Goal: Information Seeking & Learning: Find contact information

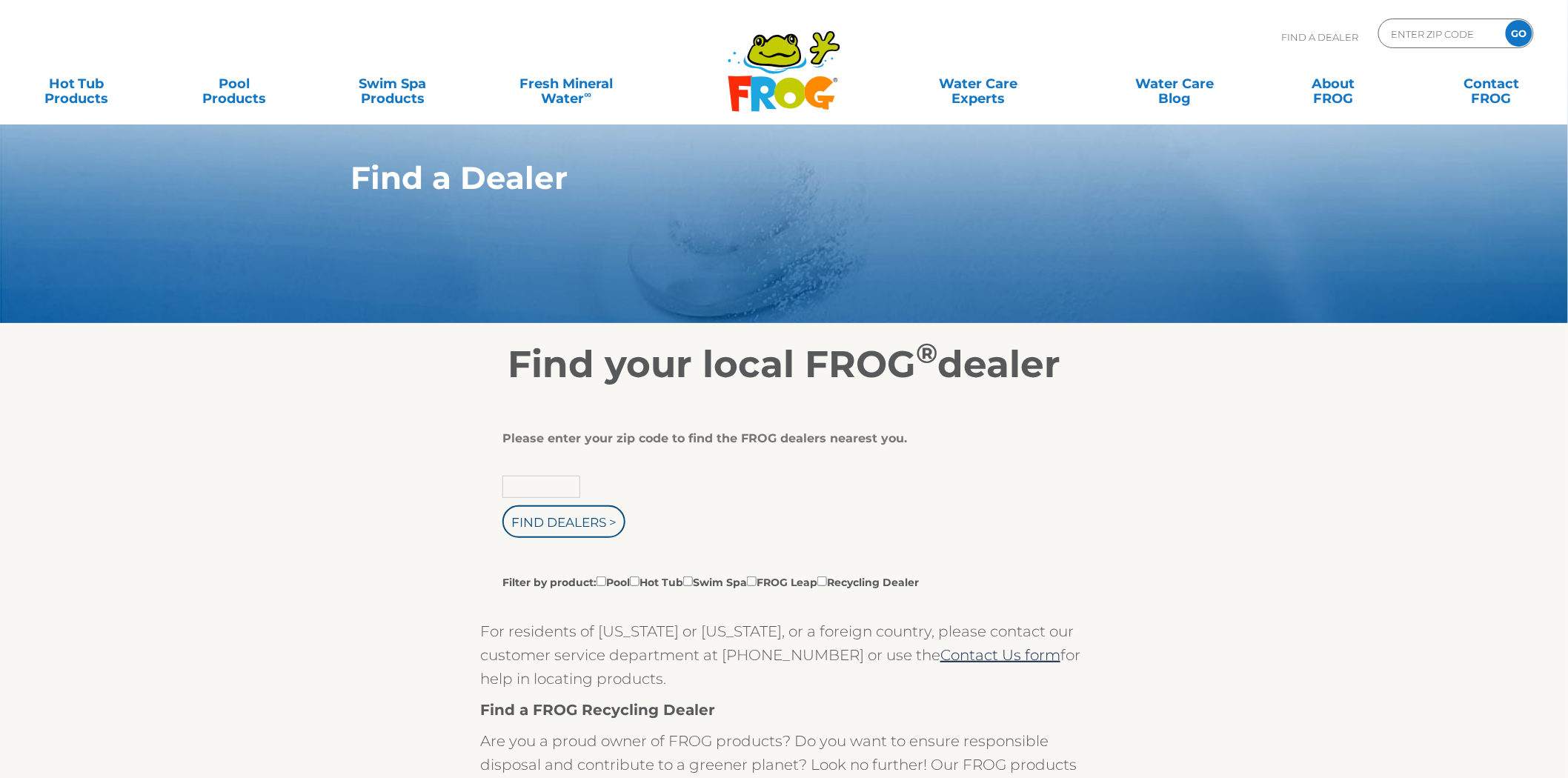
click at [559, 476] on input "text" at bounding box center [541, 487] width 78 height 23
type input "Zip Code"
click at [571, 487] on input "text" at bounding box center [541, 487] width 78 height 23
type input "05458"
click at [503, 505] on input "Find Dealers >" at bounding box center [564, 521] width 123 height 33
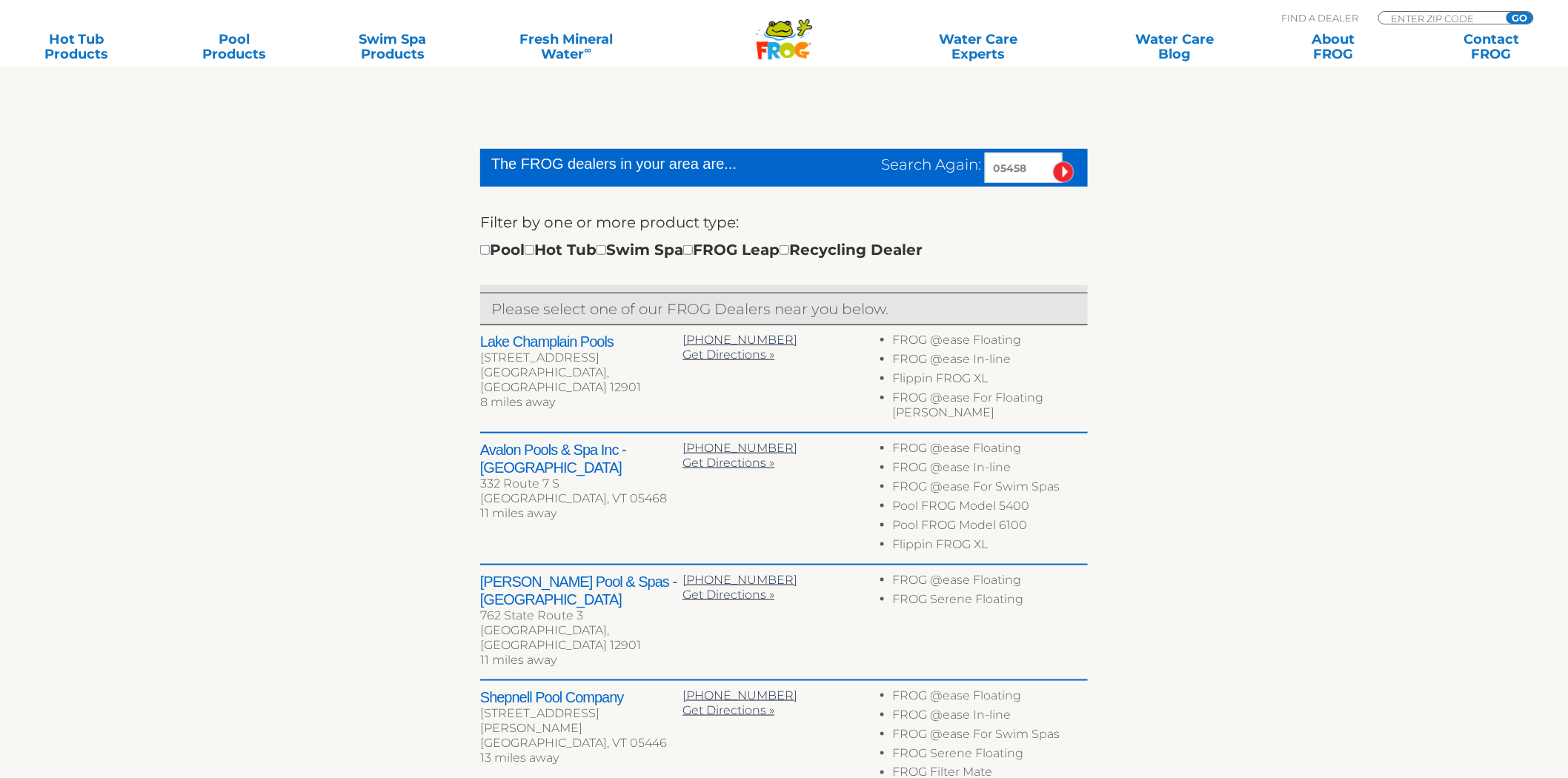
scroll to position [404, 0]
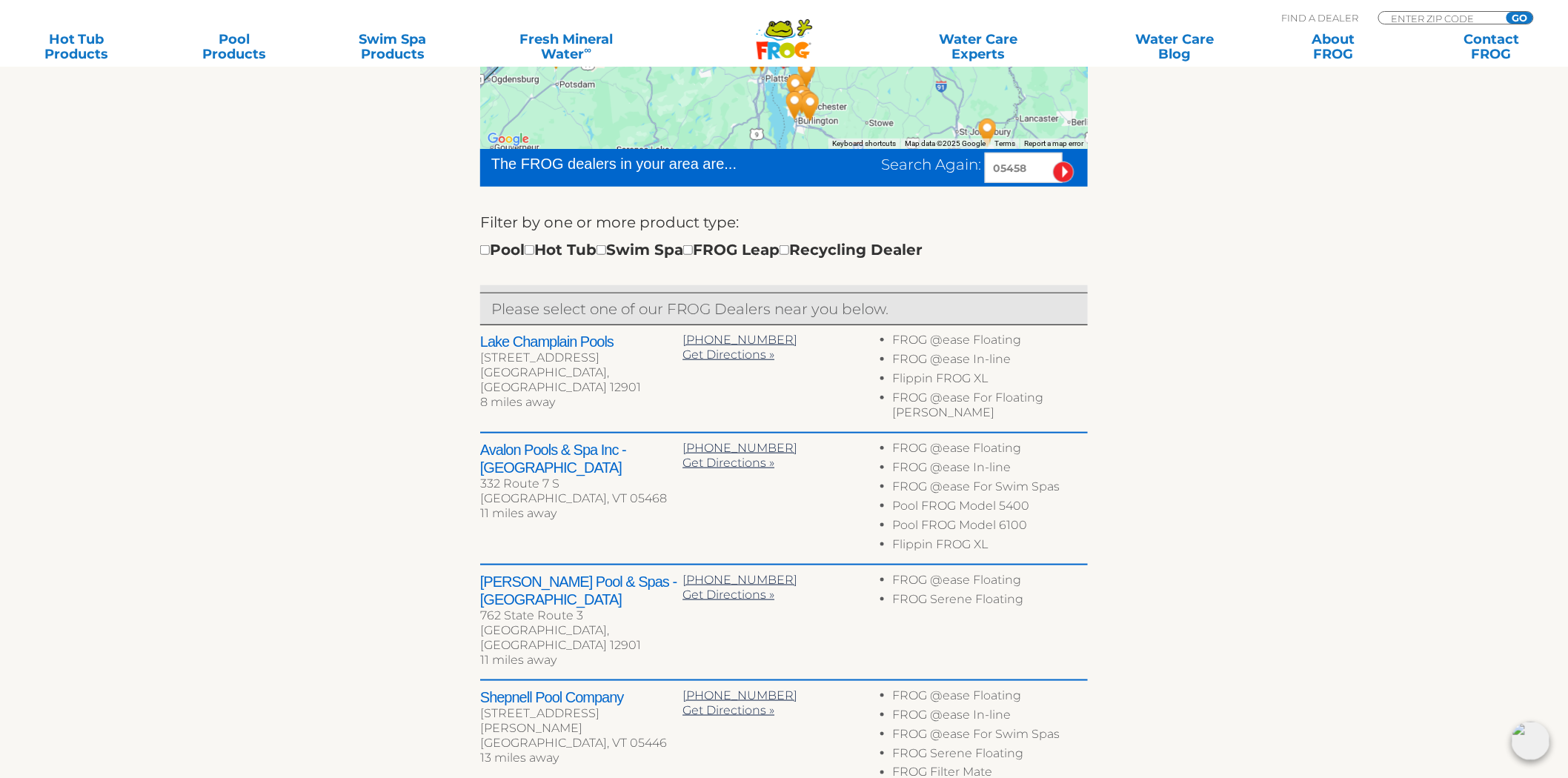
click at [512, 441] on h2 "Avalon Pools & Spa Inc - Milton" at bounding box center [581, 459] width 203 height 36
drag, startPoint x: 512, startPoint y: 432, endPoint x: 649, endPoint y: 436, distance: 137.1
click at [649, 441] on h2 "Avalon Pools & Spa Inc - Milton" at bounding box center [581, 459] width 203 height 36
copy h2 "Avalon Pools & Spa Inc - Milton"
drag, startPoint x: 965, startPoint y: 156, endPoint x: 879, endPoint y: 158, distance: 86.0
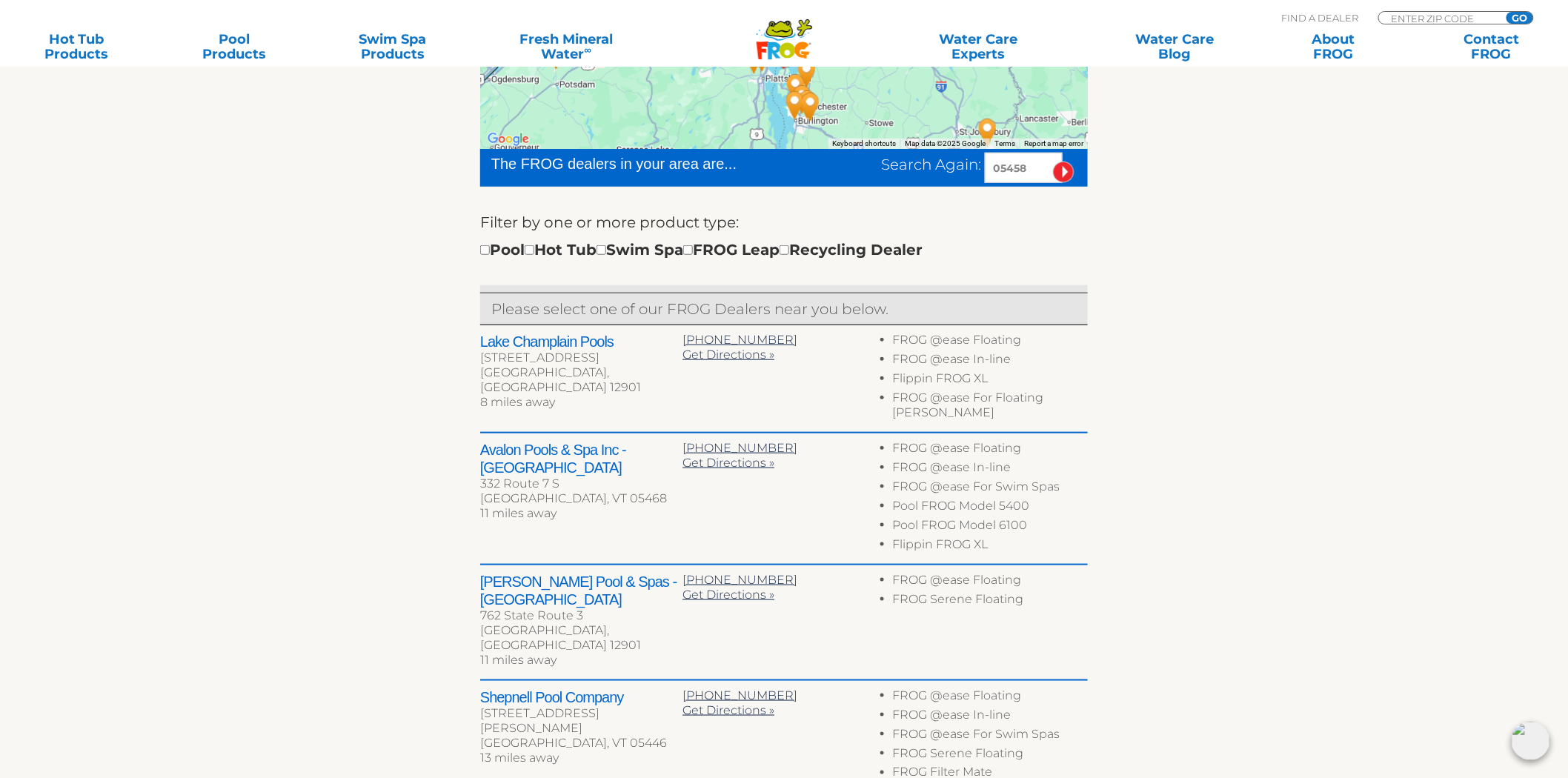
click at [881, 158] on div "Search Again: 05458" at bounding box center [984, 168] width 207 height 30
type input "78155"
click at [1053, 162] on input "image" at bounding box center [1064, 173] width 22 height 22
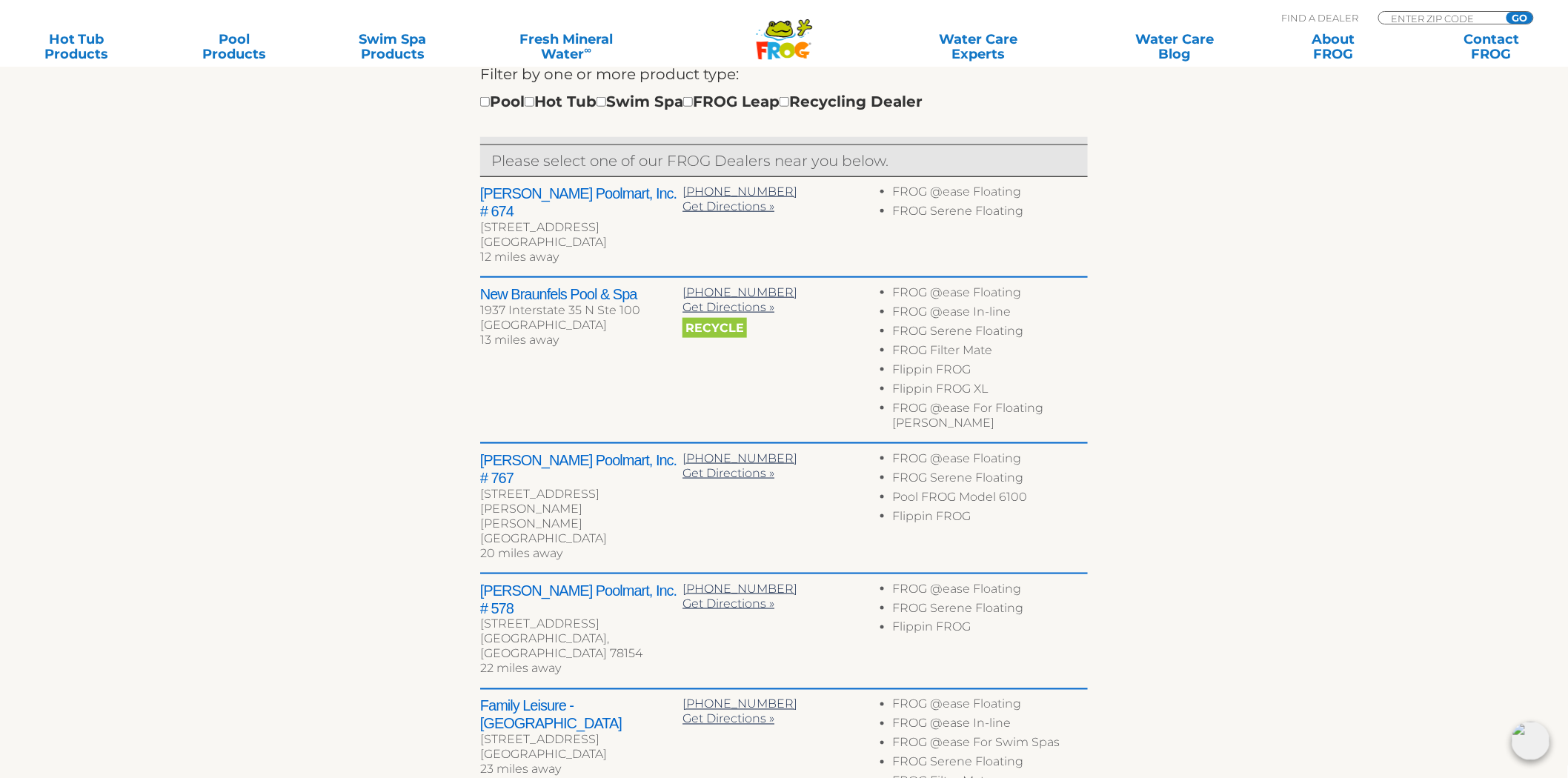
scroll to position [570, 0]
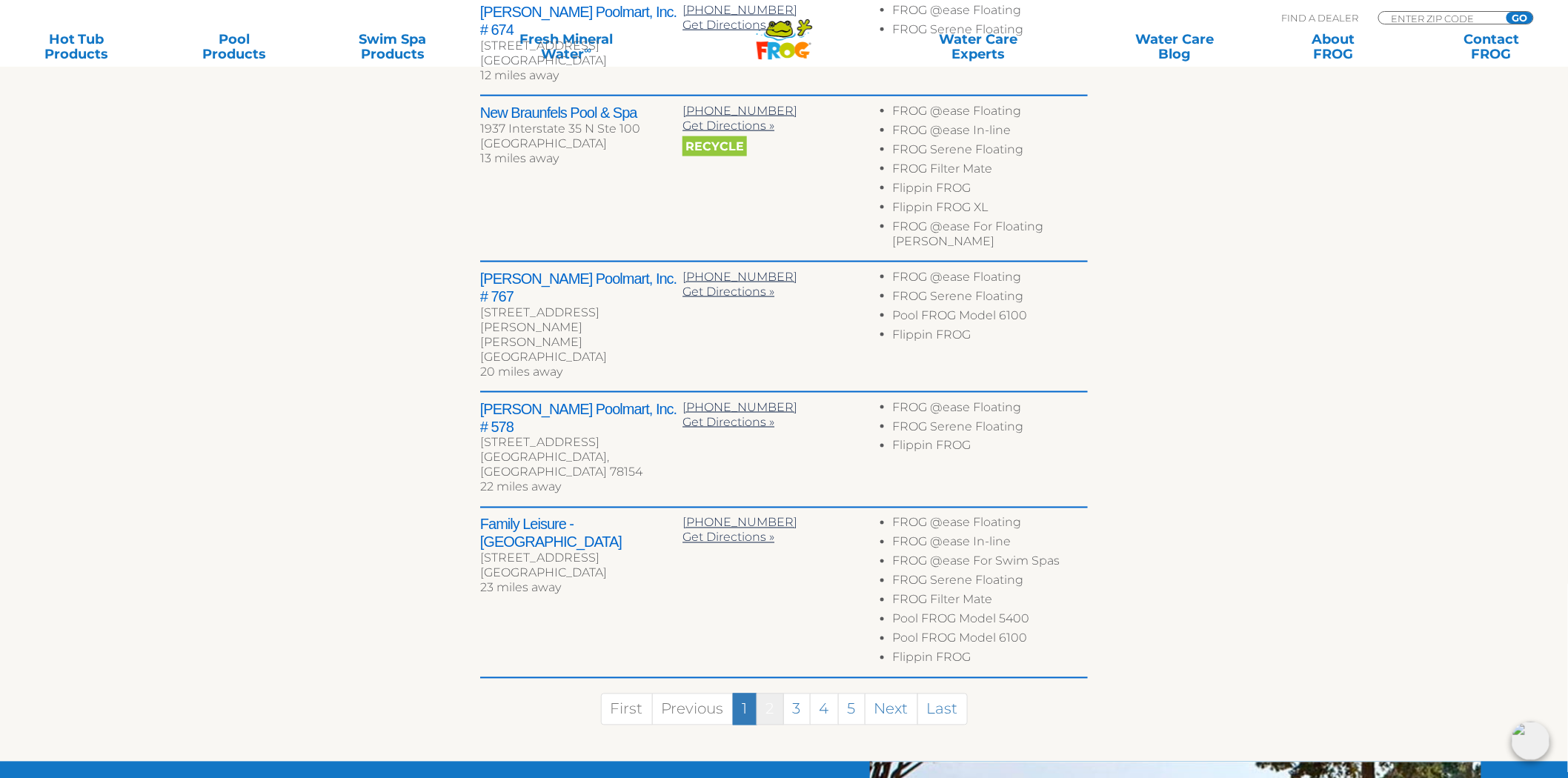
click at [764, 694] on link "2" at bounding box center [770, 710] width 28 height 32
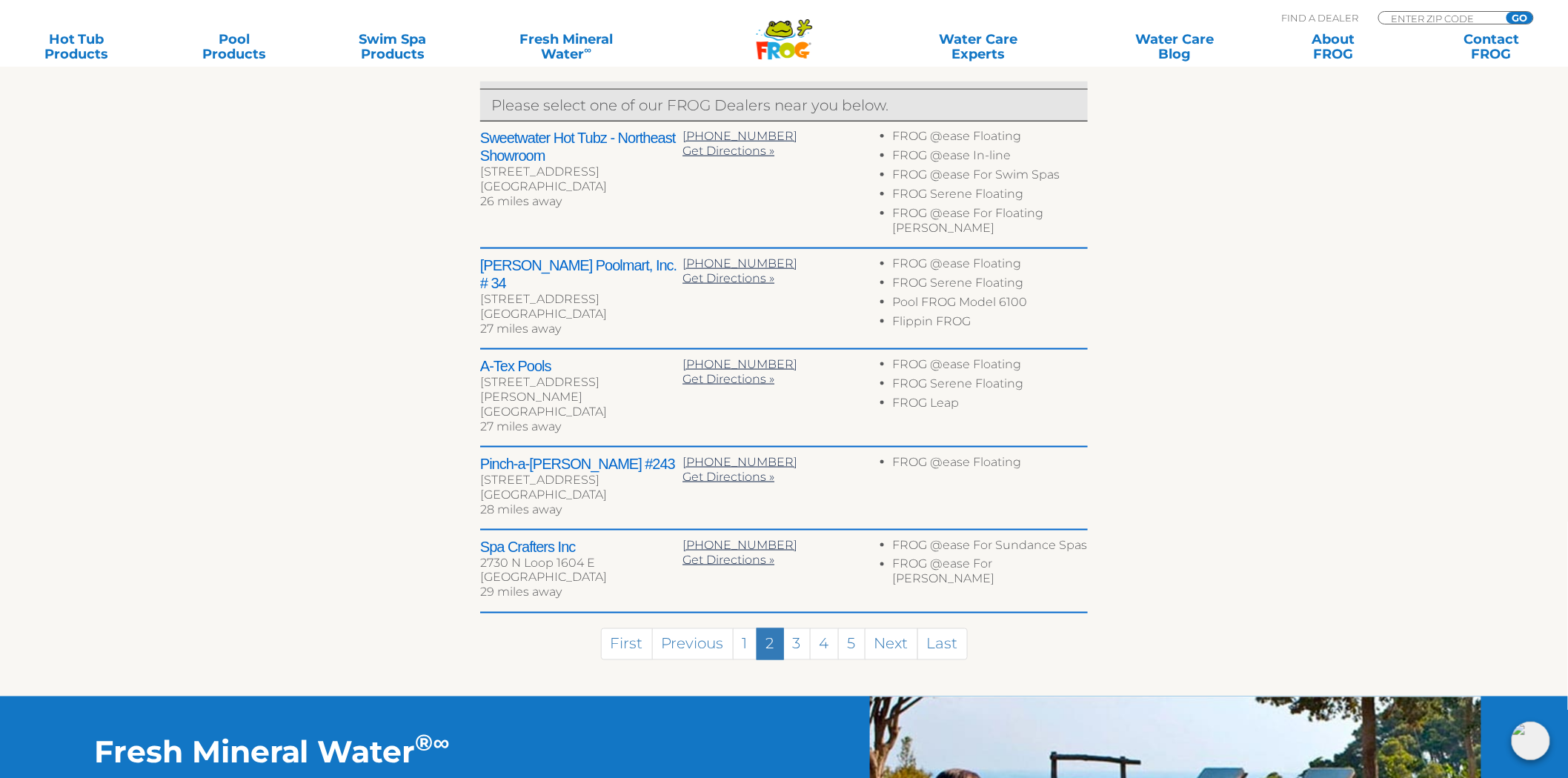
scroll to position [526, 0]
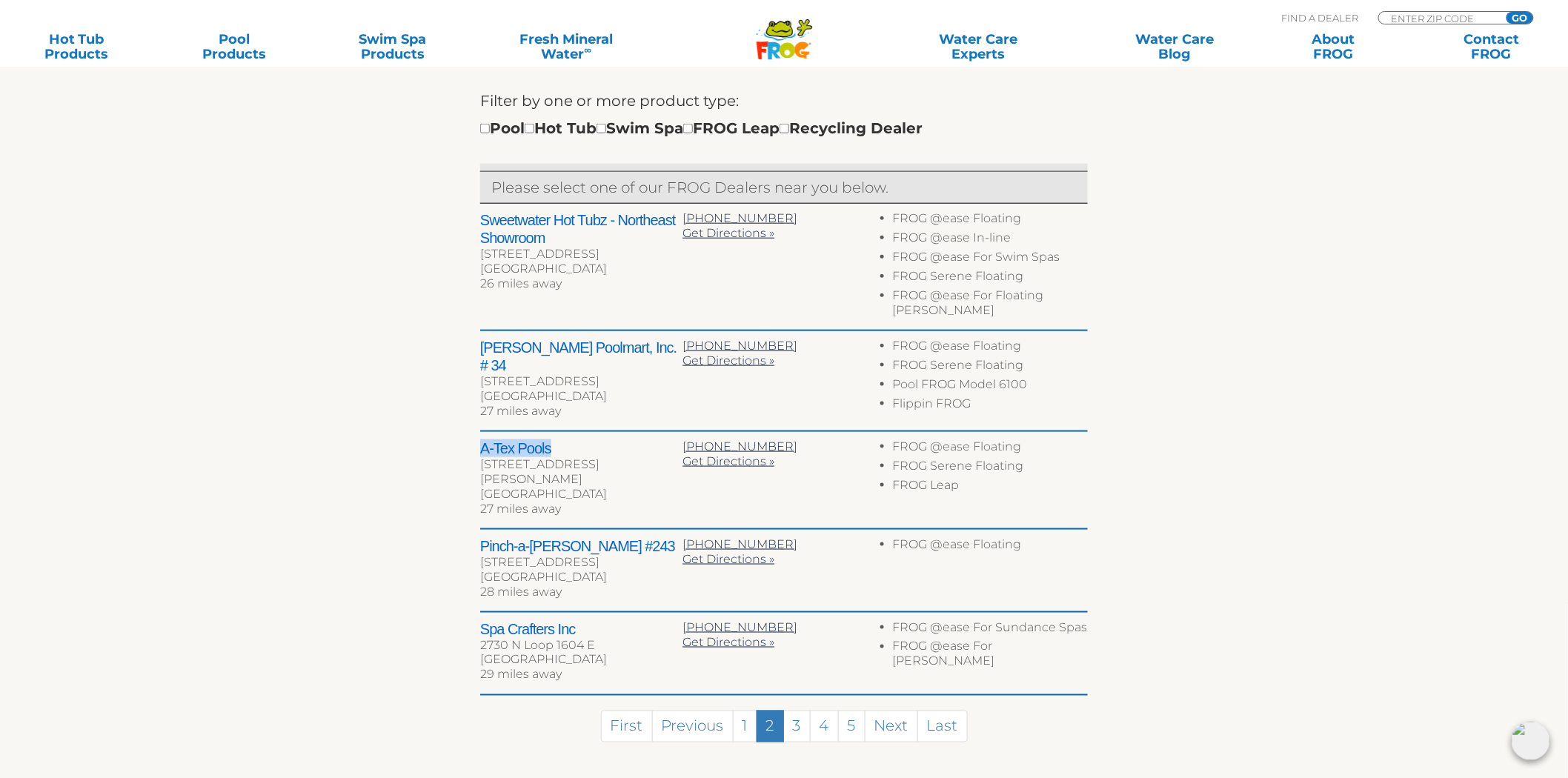
drag, startPoint x: 553, startPoint y: 420, endPoint x: 447, endPoint y: 424, distance: 106.1
click at [447, 424] on div "← Move left → Move right ↑ Move up ↓ Move down + Zoom in - Zoom out Home Jump l…" at bounding box center [784, 320] width 912 height 919
copy h2 "A-Tex Pools"
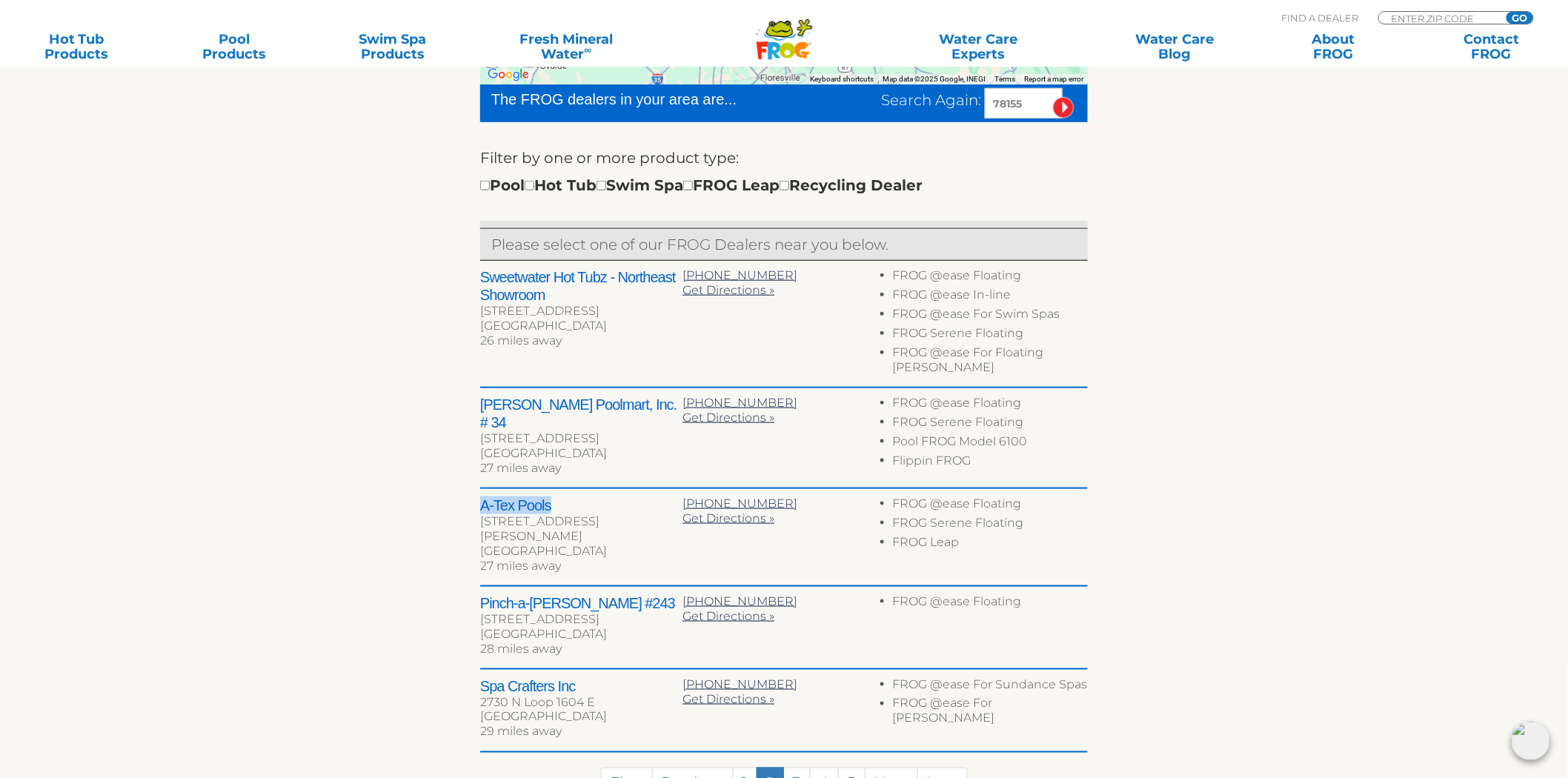
scroll to position [279, 0]
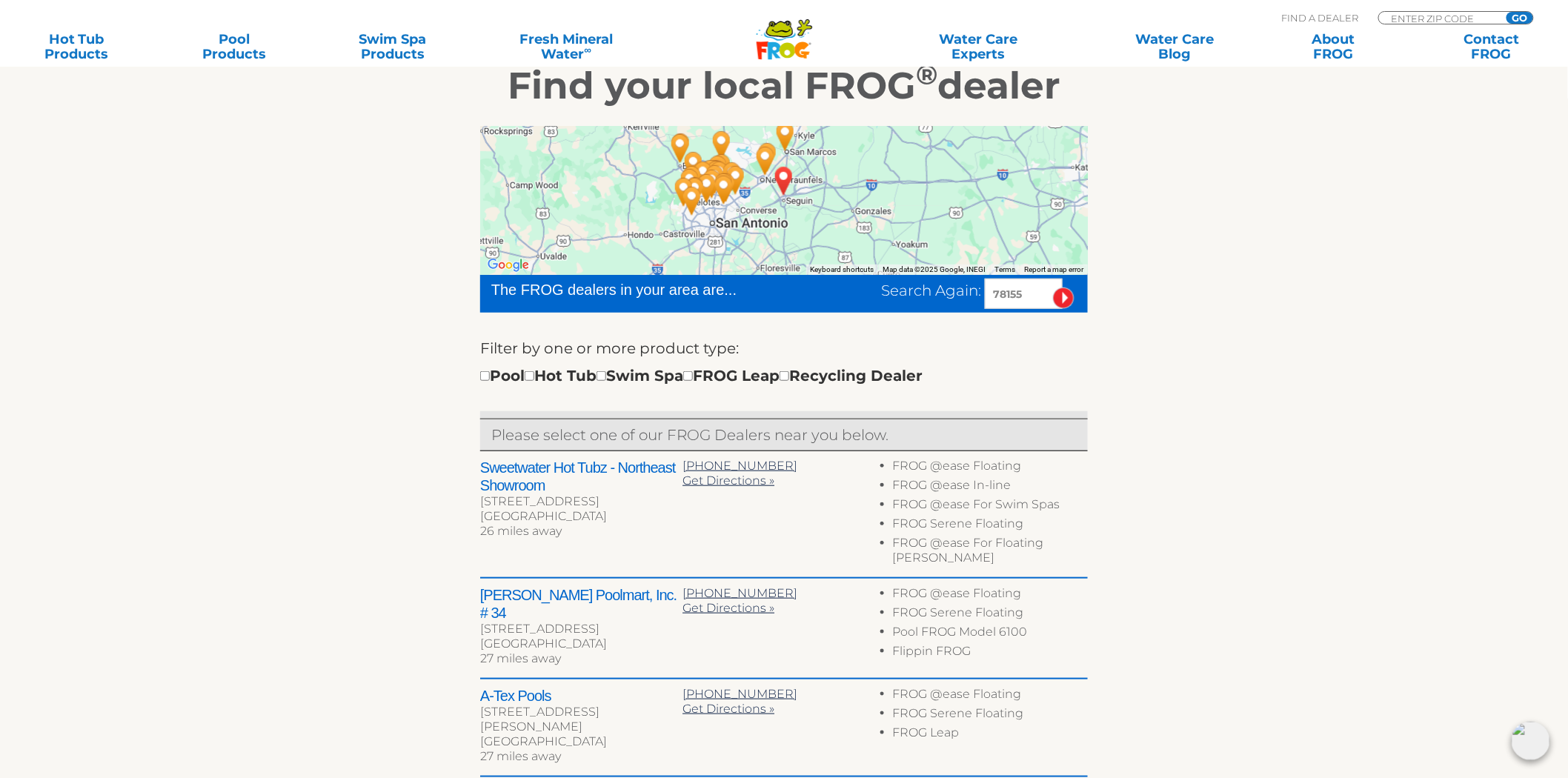
drag, startPoint x: 1026, startPoint y: 294, endPoint x: 839, endPoint y: 292, distance: 187.0
click at [839, 292] on div "Search Again: 78155" at bounding box center [939, 294] width 298 height 30
type input "15666"
click at [1053, 288] on input "image" at bounding box center [1064, 299] width 22 height 22
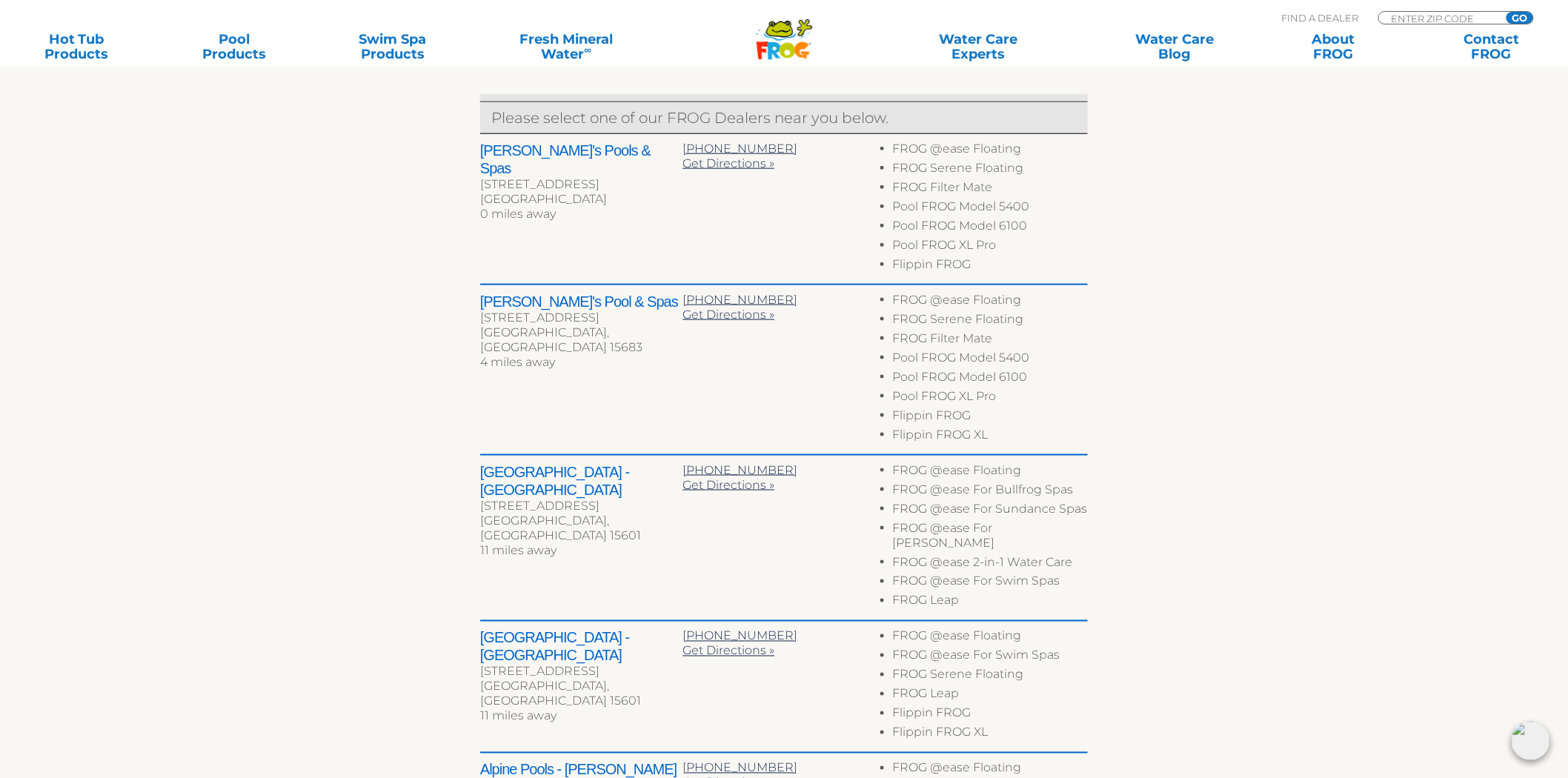
scroll to position [652, 0]
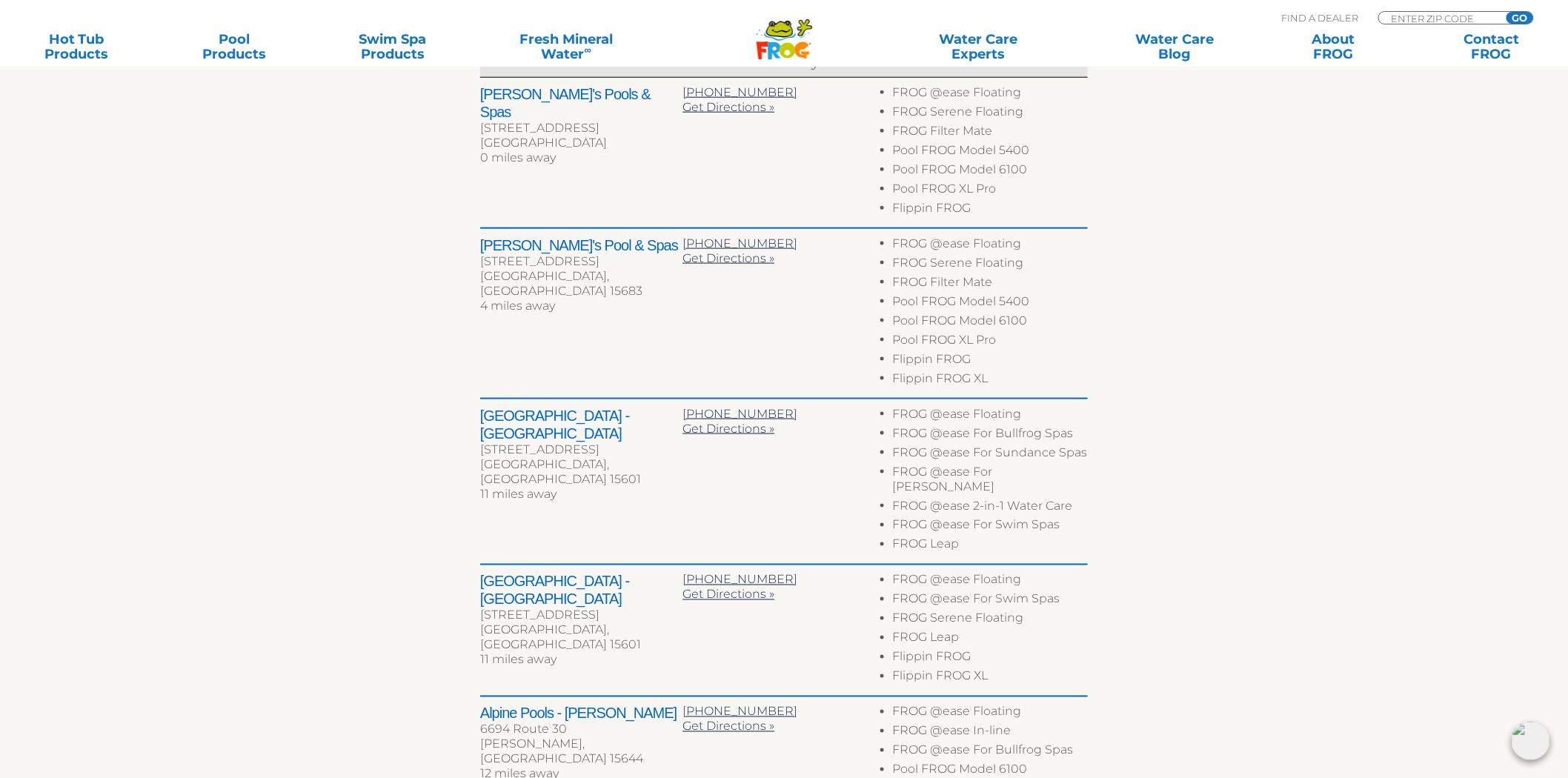
click at [490, 412] on h2 "Pool City Leisure Center - Greensburg" at bounding box center [581, 424] width 203 height 36
drag, startPoint x: 490, startPoint y: 412, endPoint x: 536, endPoint y: 439, distance: 53.3
click at [536, 439] on h2 "Pool City Leisure Center - Greensburg" at bounding box center [581, 424] width 203 height 36
copy h2 "Pool City Leisure Center - Greensburg"
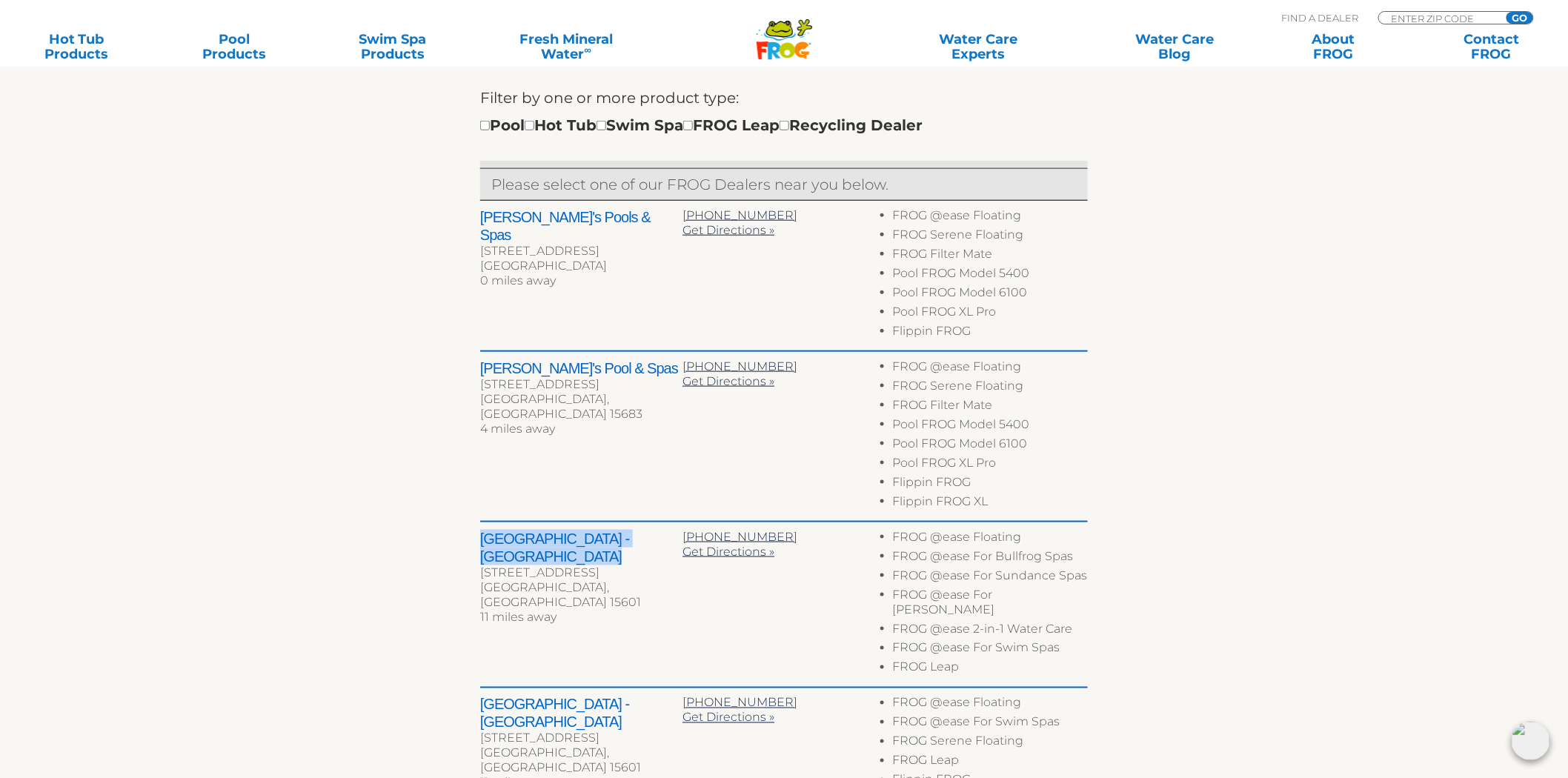
scroll to position [323, 0]
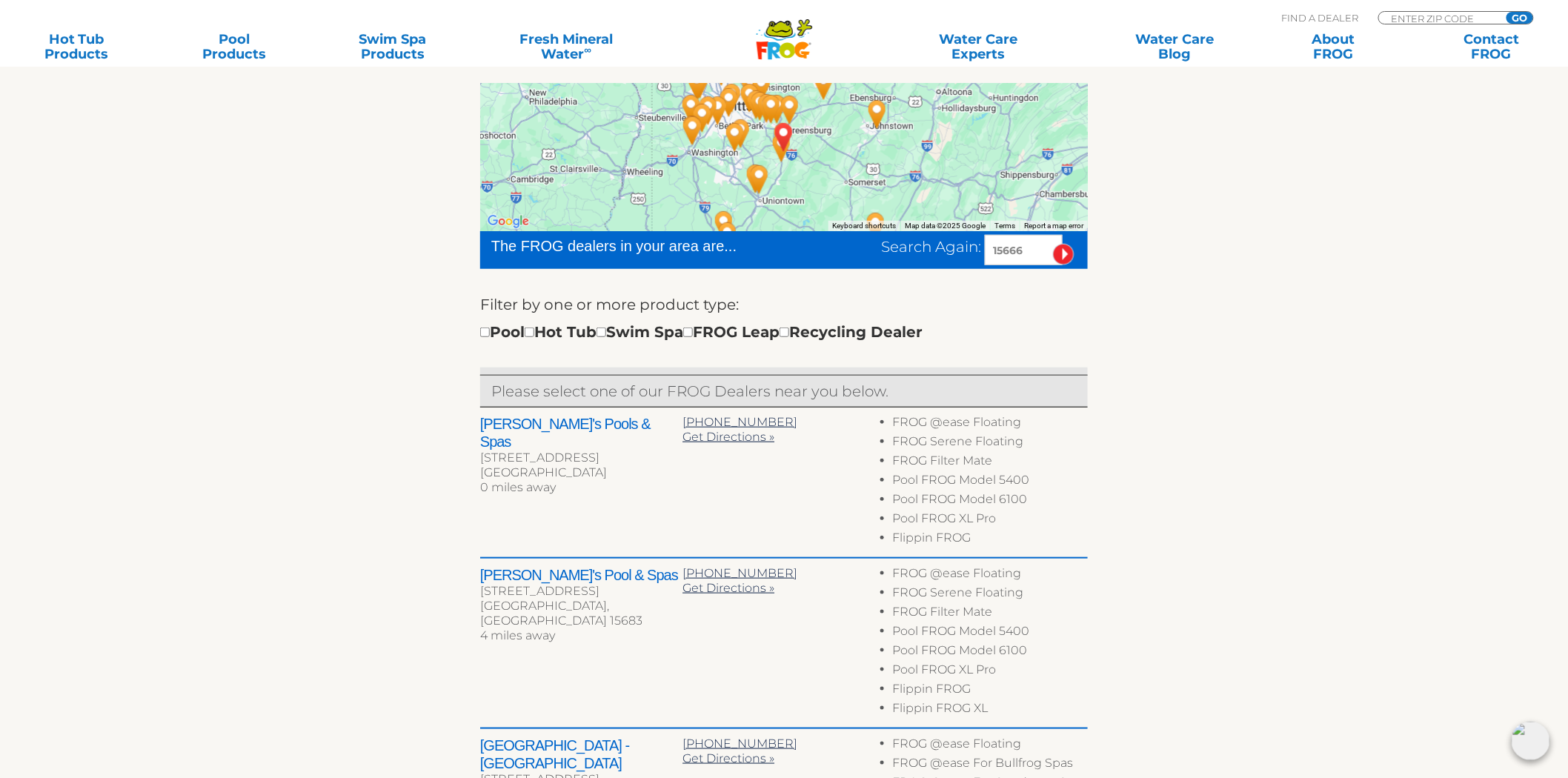
drag, startPoint x: 1043, startPoint y: 252, endPoint x: 751, endPoint y: 249, distance: 292.0
click at [751, 249] on div "The FROG dealers in your area are... Search Again: 15666" at bounding box center [784, 249] width 608 height 38
type input "22405"
click at [1053, 243] on input "image" at bounding box center [1064, 254] width 22 height 22
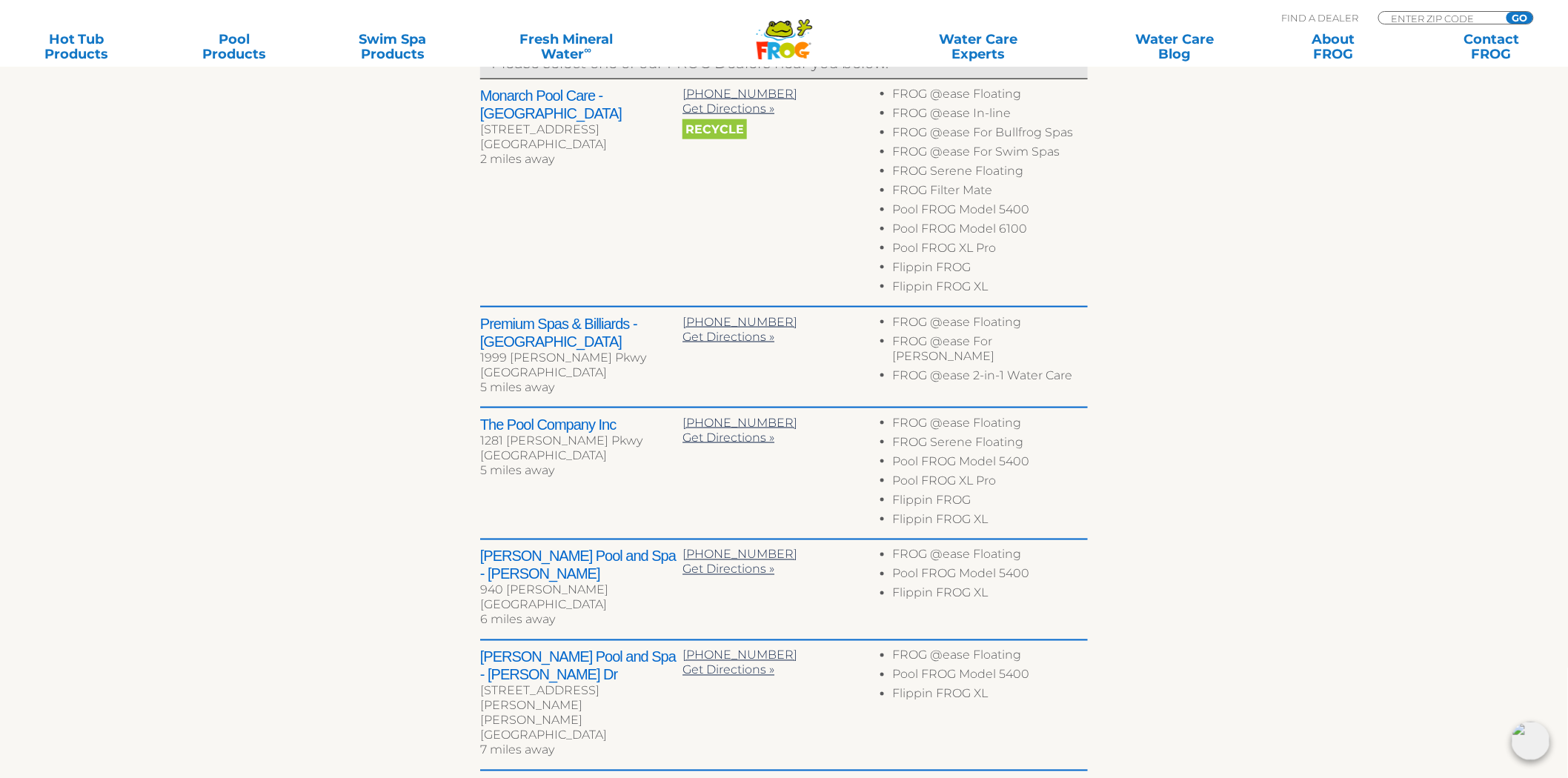
scroll to position [652, 0]
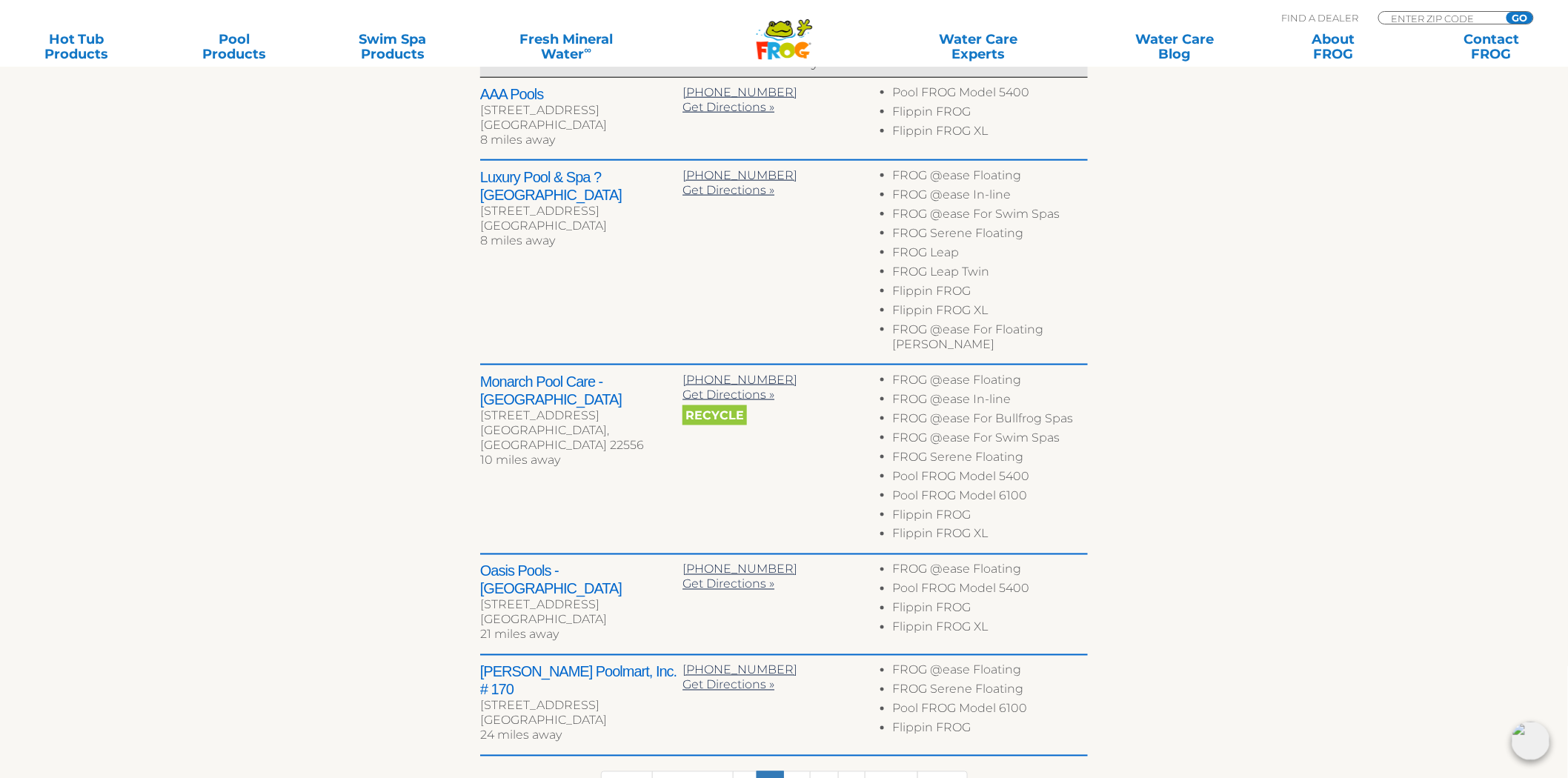
click at [491, 173] on h2 "Luxury Pool & Spa ? Fredericksburg" at bounding box center [581, 186] width 203 height 36
drag, startPoint x: 491, startPoint y: 173, endPoint x: 531, endPoint y: 187, distance: 42.4
click at [531, 187] on h2 "Luxury Pool & Spa ? Fredericksburg" at bounding box center [581, 186] width 203 height 36
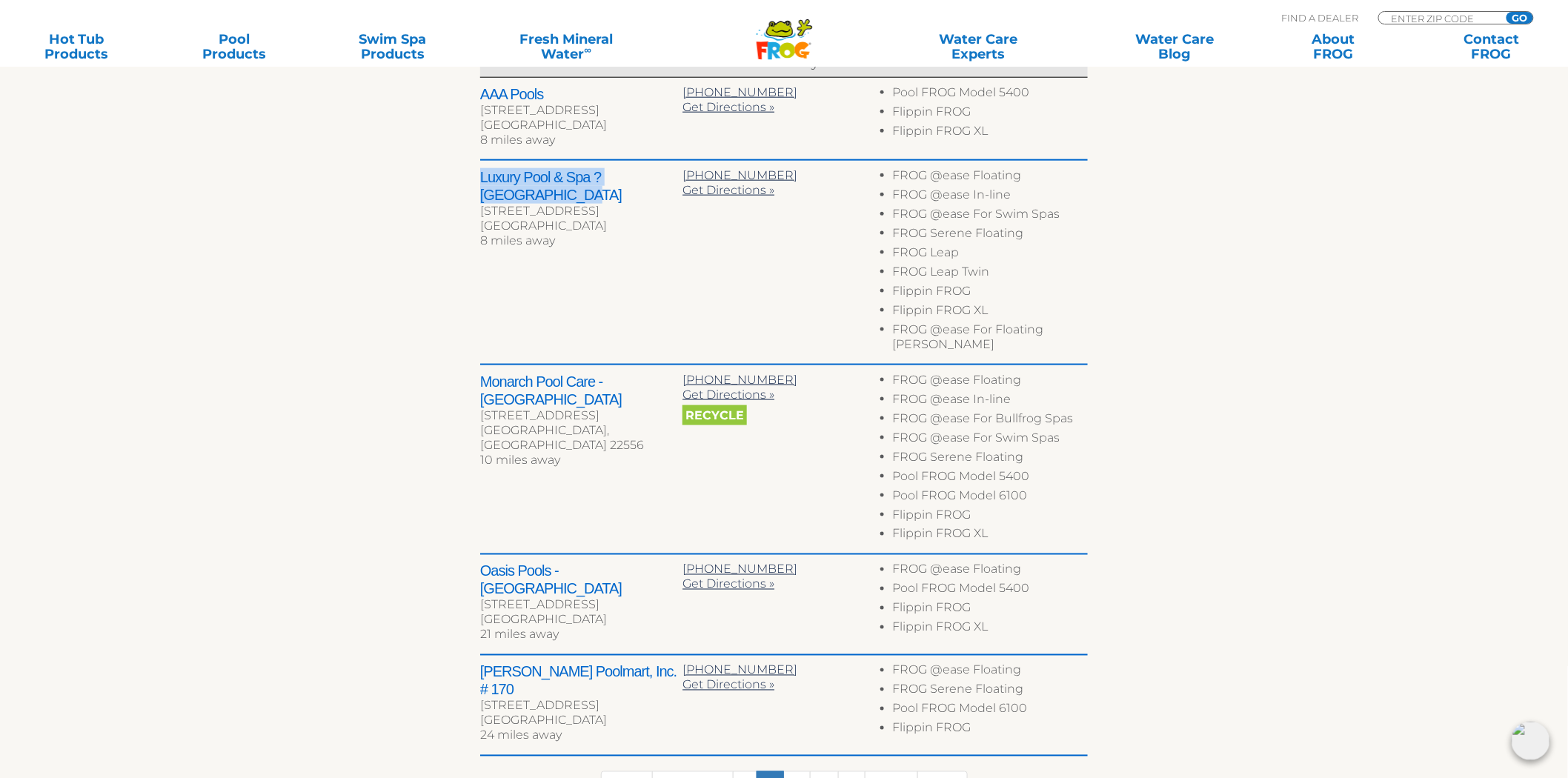
copy h2 "Luxury Pool & Spa ? Fredericksburg"
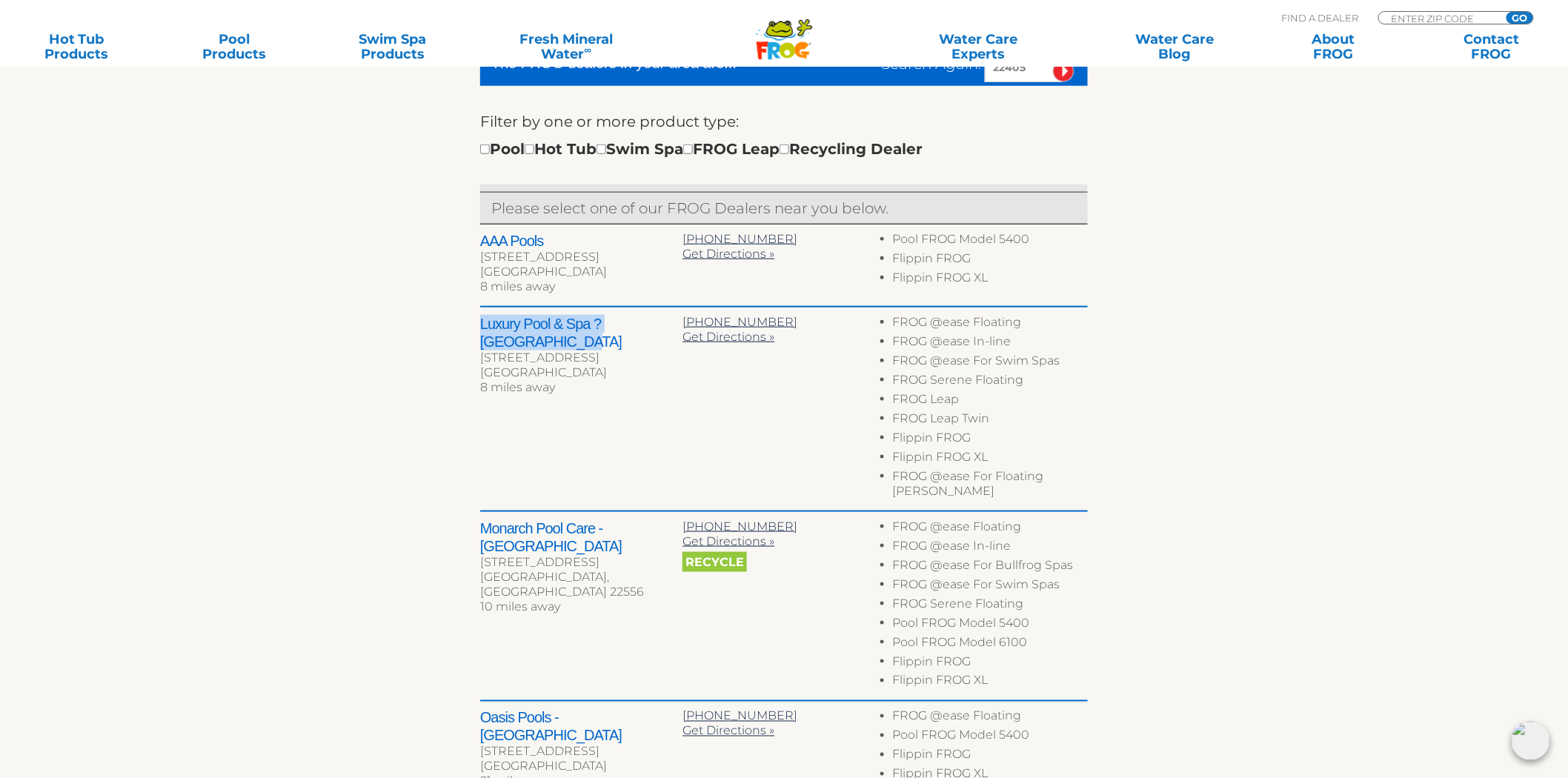
scroll to position [487, 0]
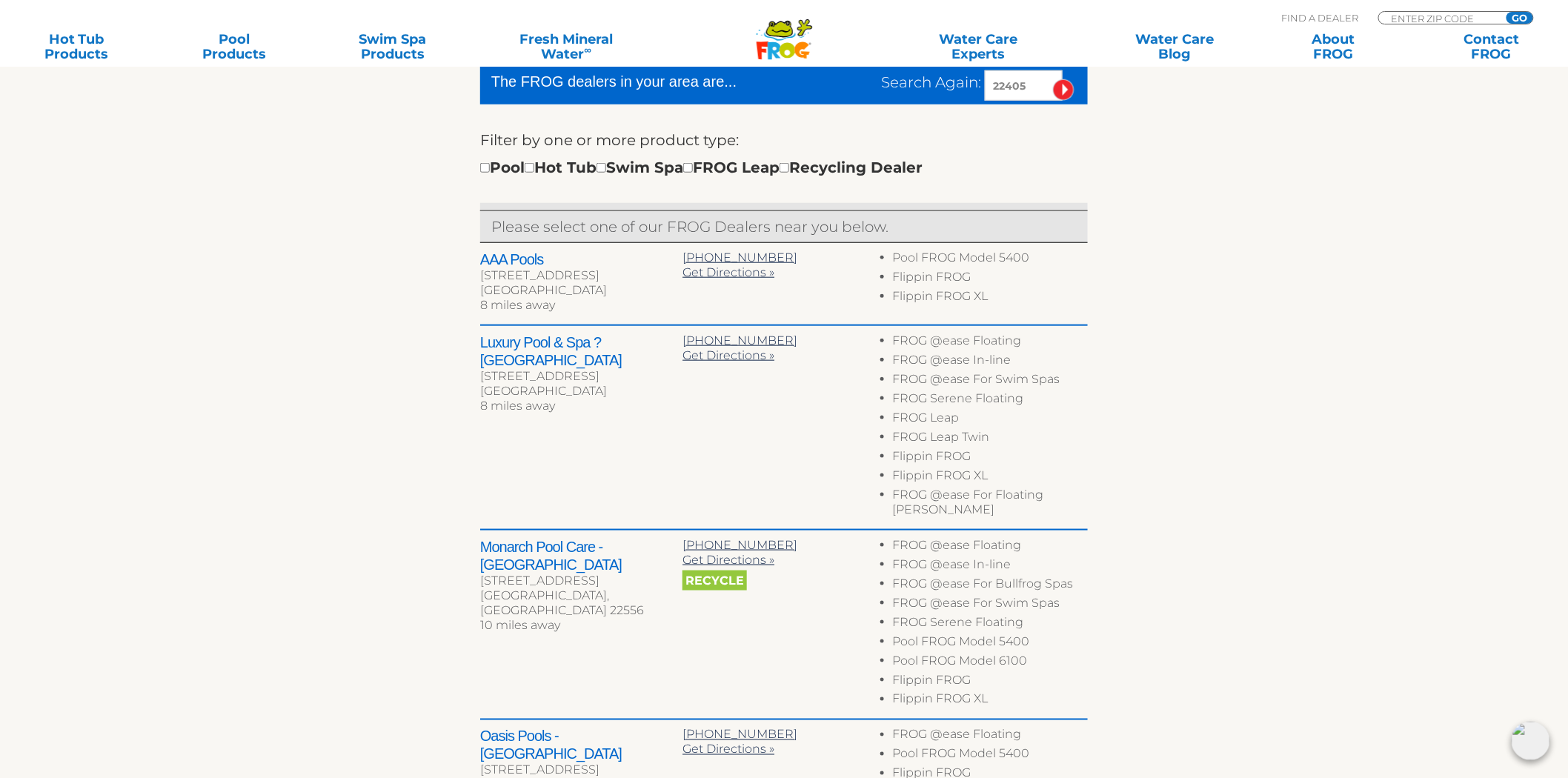
drag, startPoint x: 1038, startPoint y: 85, endPoint x: 838, endPoint y: 105, distance: 201.0
click at [838, 105] on form "The FROG dealers in your area are... Search Again: 22405 Filter by one or more …" at bounding box center [784, 135] width 608 height 137
type input "46342"
click at [1053, 79] on input "image" at bounding box center [1064, 90] width 22 height 22
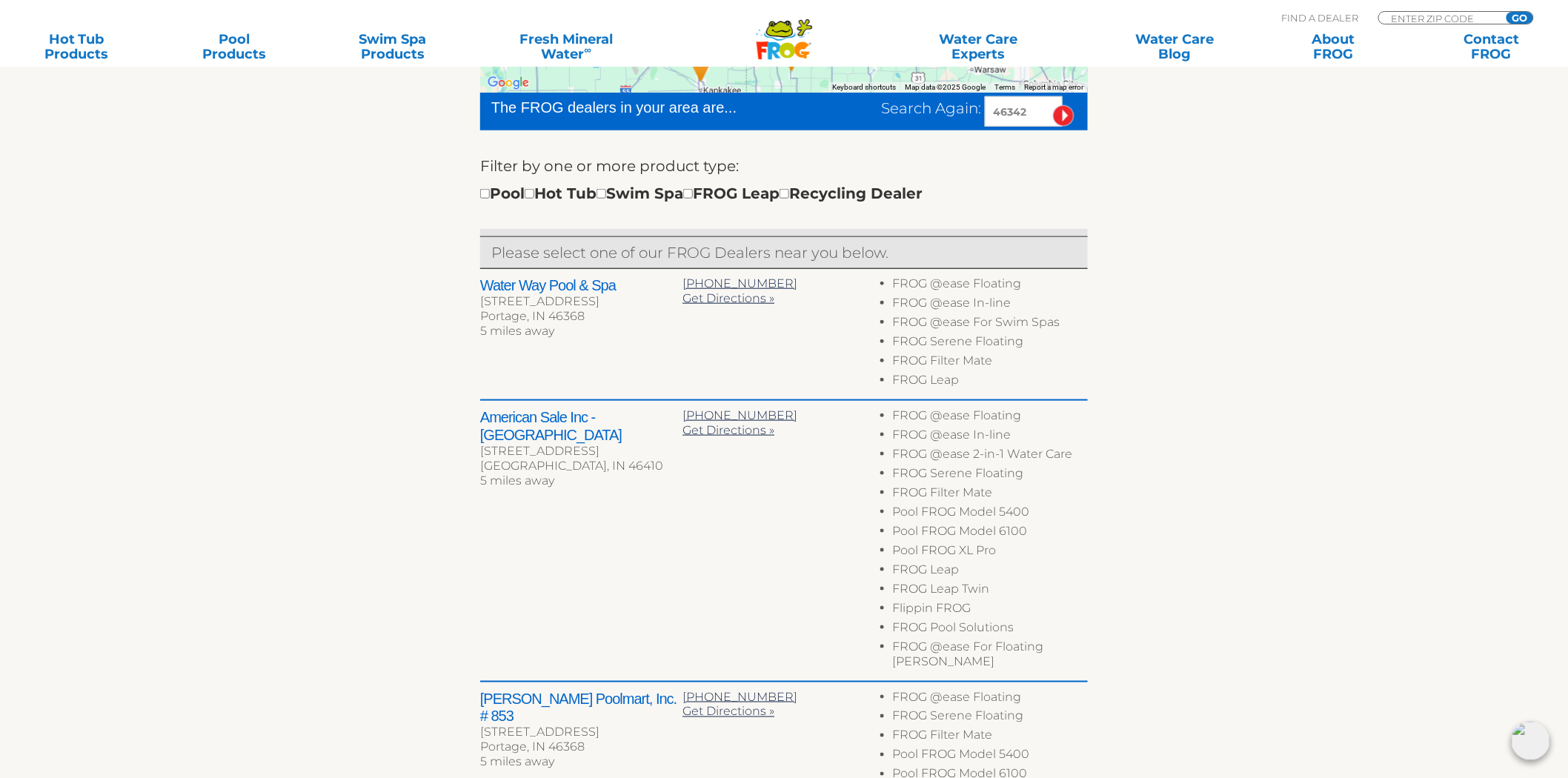
scroll to position [487, 0]
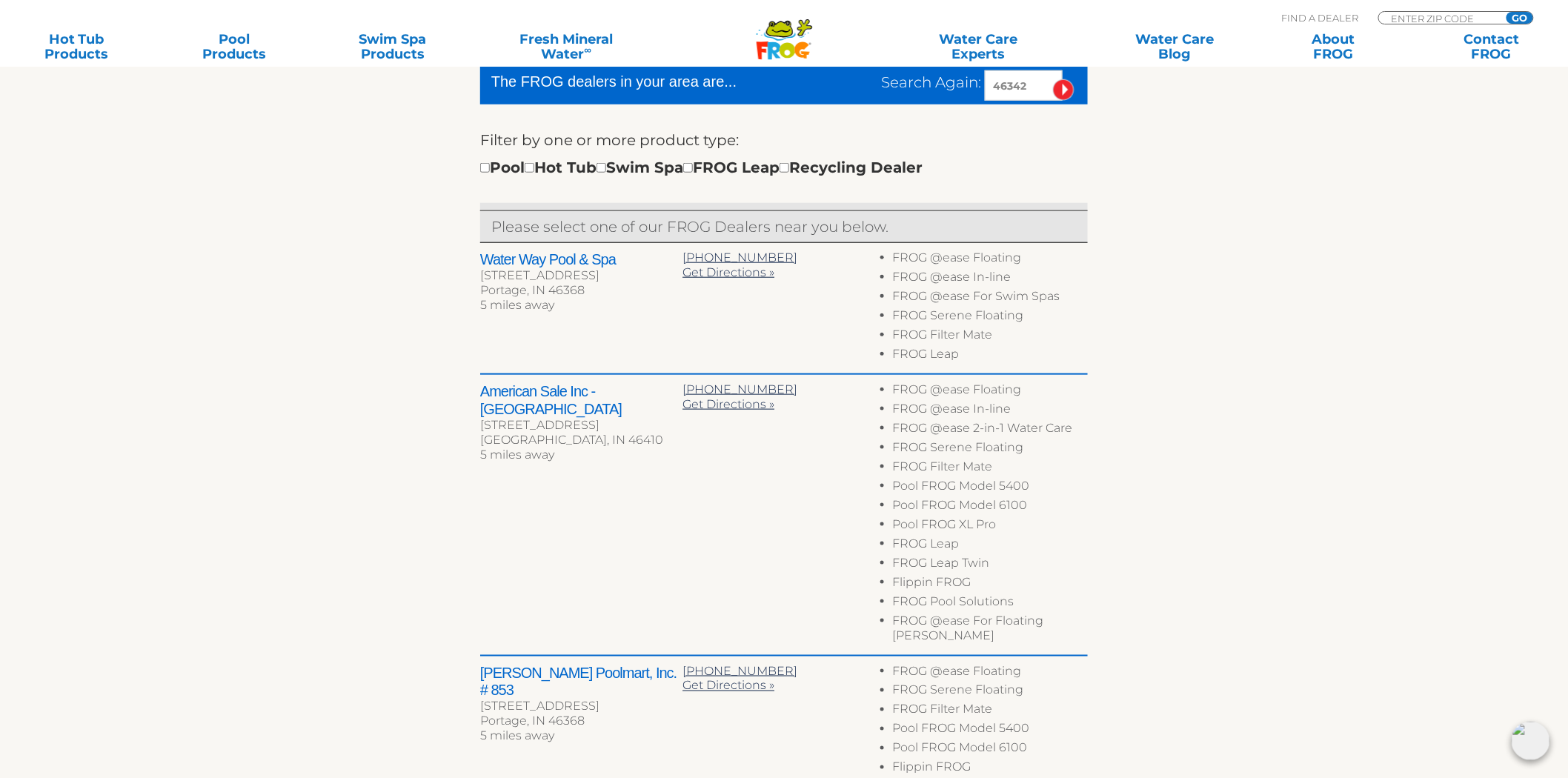
click at [506, 396] on h2 "American Sale Inc - [GEOGRAPHIC_DATA]" at bounding box center [581, 400] width 203 height 36
drag, startPoint x: 506, startPoint y: 396, endPoint x: 658, endPoint y: 394, distance: 152.0
click at [658, 394] on h2 "American Sale Inc - Merrillville" at bounding box center [581, 400] width 203 height 36
copy div "American Sale Inc - Merrillville"
drag, startPoint x: 1034, startPoint y: 82, endPoint x: 753, endPoint y: 97, distance: 281.4
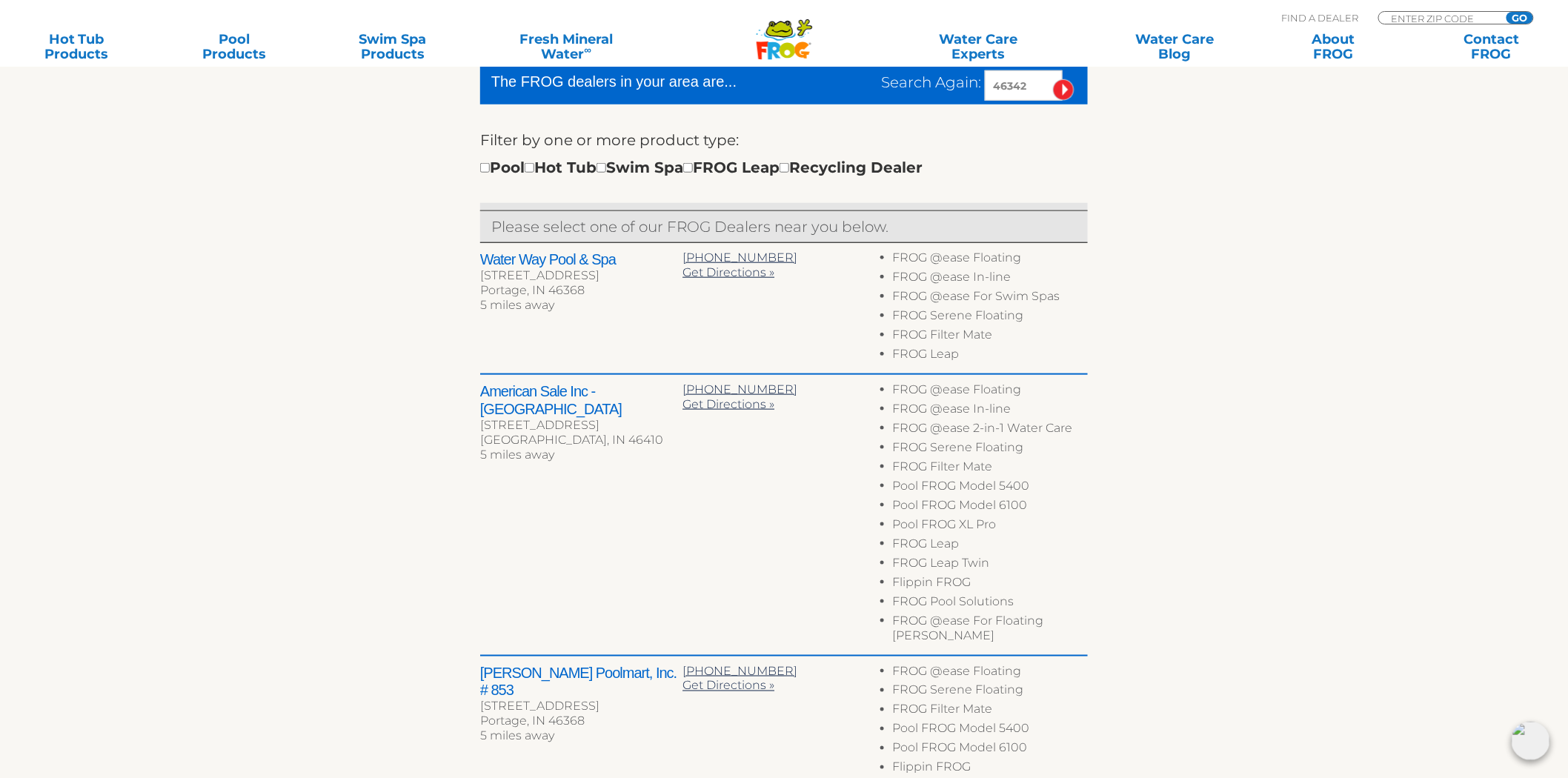
click at [767, 95] on div "The FROG dealers in your area are... Search Again: 46342" at bounding box center [784, 85] width 608 height 38
type input "49534"
click at [1053, 79] on input "image" at bounding box center [1064, 90] width 22 height 22
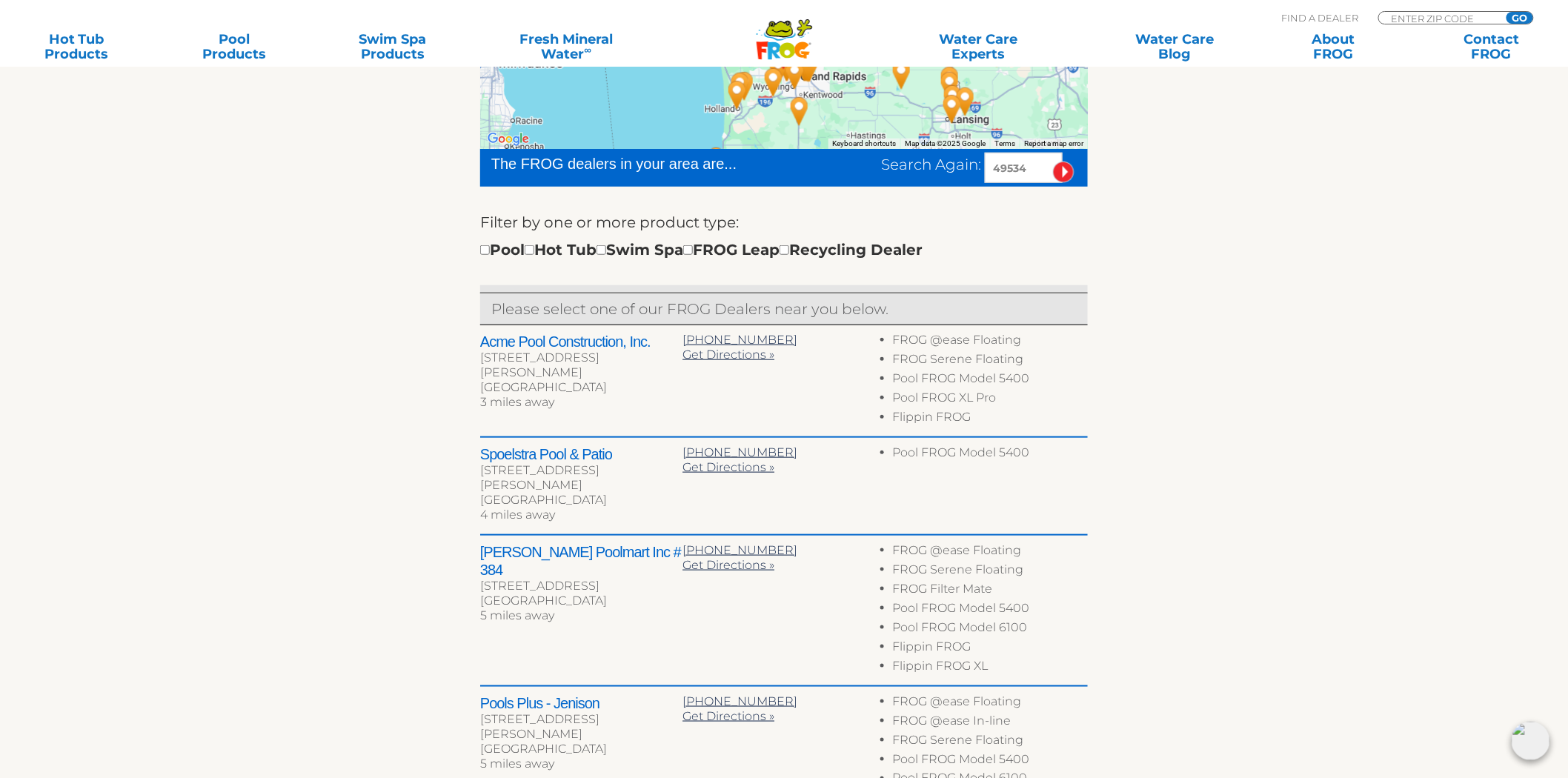
click at [501, 452] on h2 "Spoelstra Pool & Patio" at bounding box center [581, 454] width 203 height 18
drag, startPoint x: 501, startPoint y: 452, endPoint x: 605, endPoint y: 454, distance: 104.0
click at [605, 454] on h2 "Spoelstra Pool & Patio" at bounding box center [581, 454] width 203 height 18
copy h2 "Spoelstra Pool & Patio"
drag, startPoint x: 1028, startPoint y: 165, endPoint x: 793, endPoint y: 179, distance: 235.4
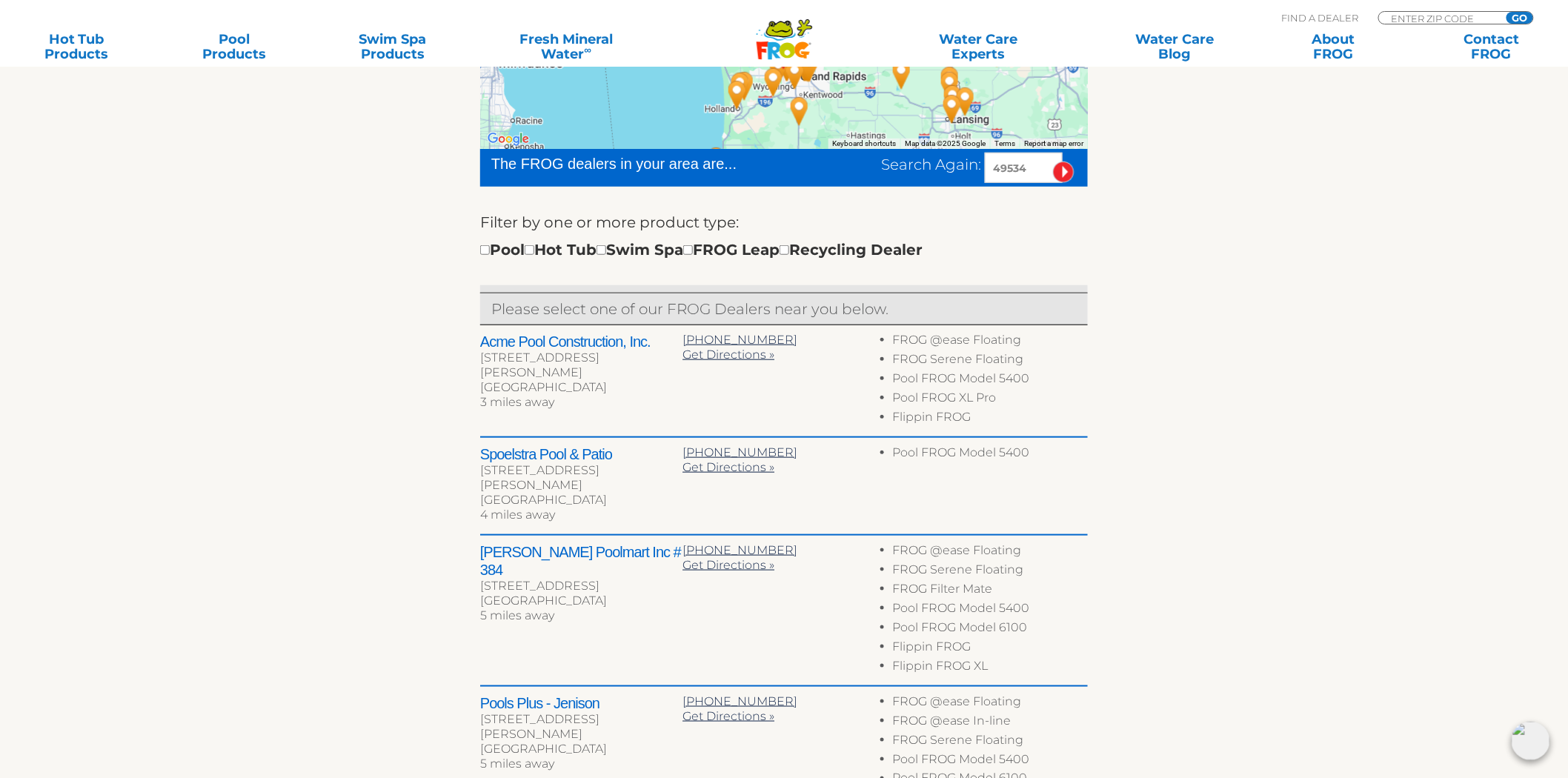
click at [798, 178] on div "Search Again: 49534" at bounding box center [939, 168] width 298 height 30
paste input "60506"
type input "60506"
click at [1053, 162] on input "image" at bounding box center [1064, 173] width 22 height 22
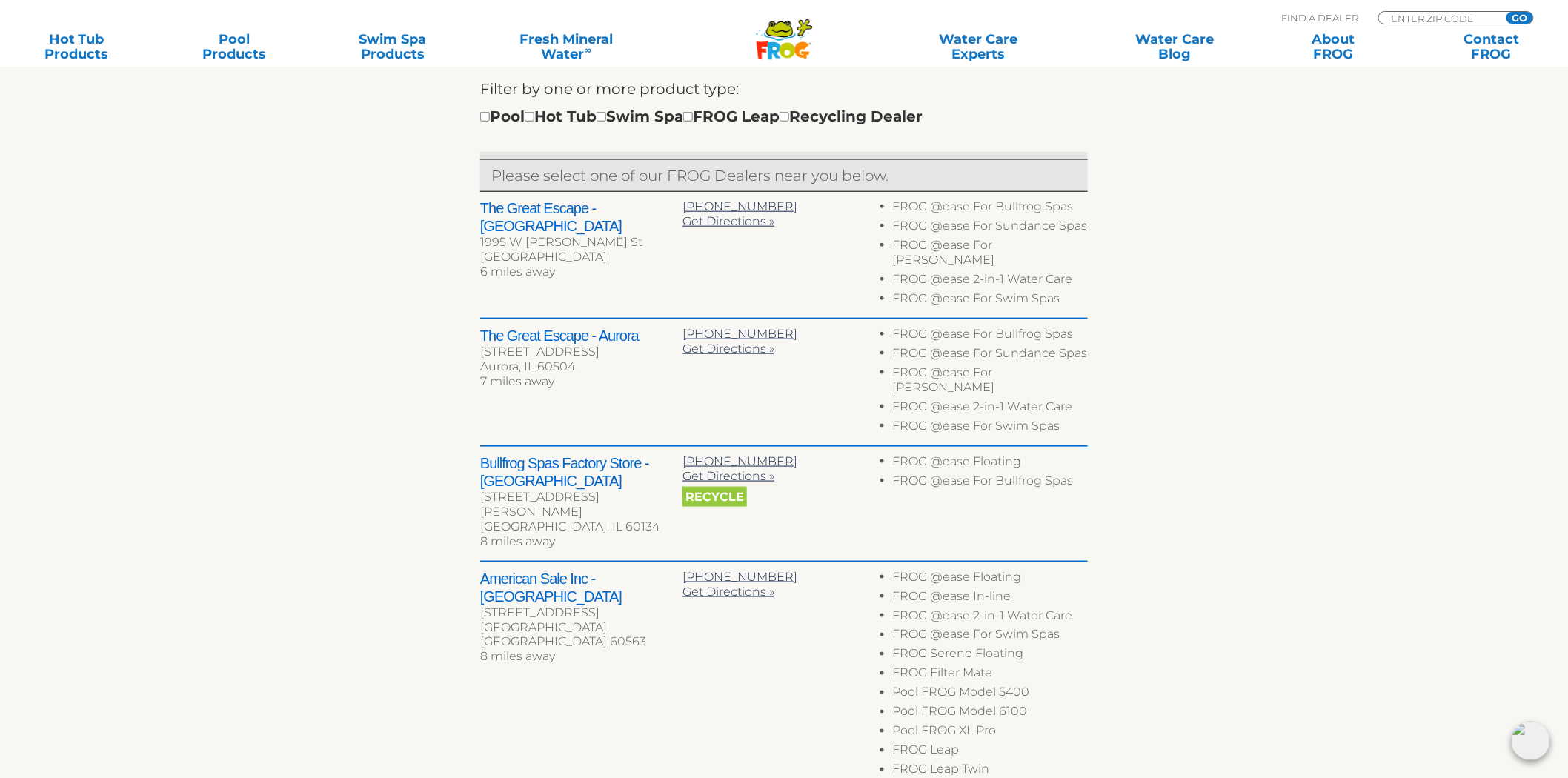
scroll to position [570, 0]
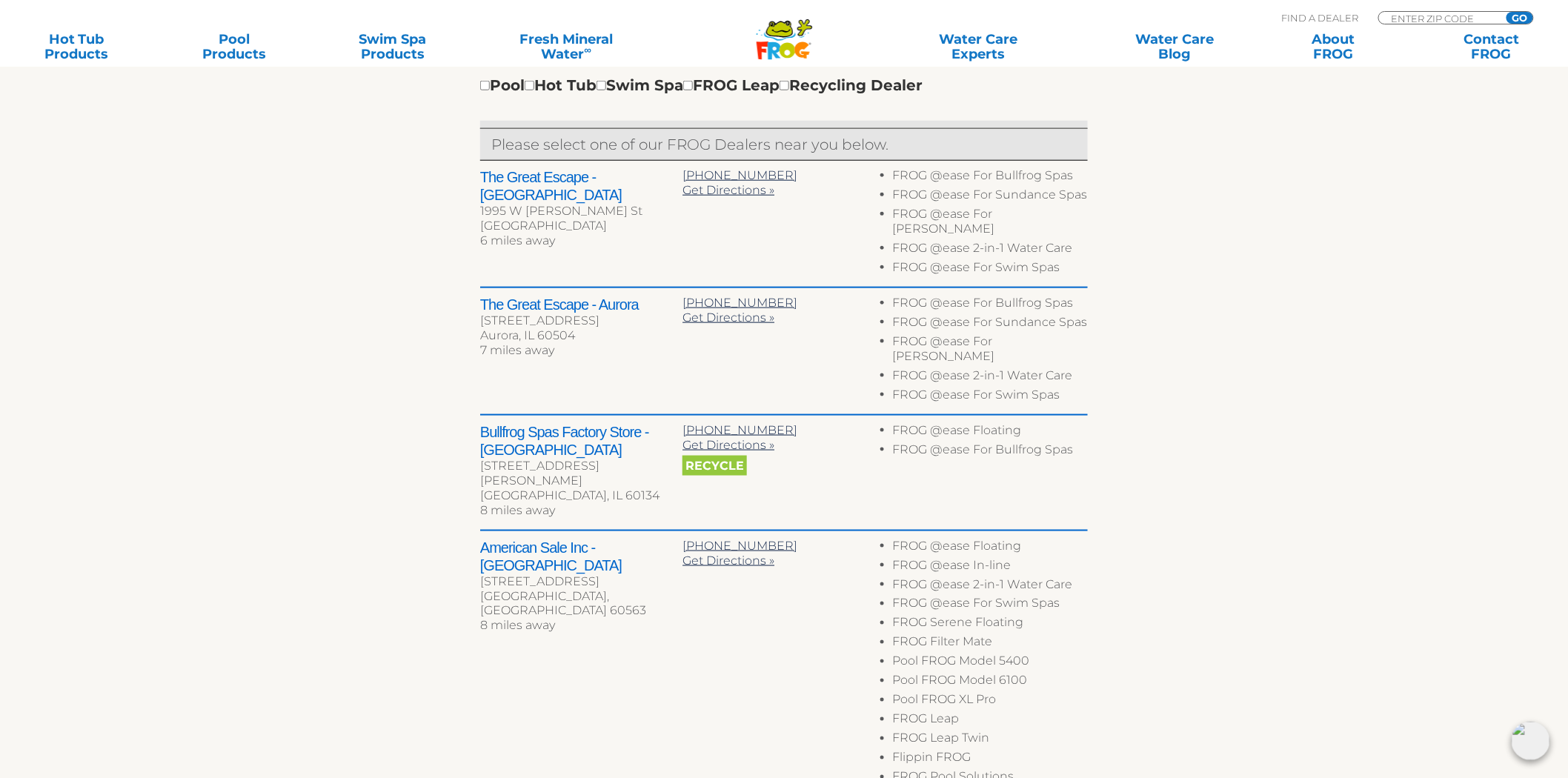
click at [515, 539] on h2 "American Sale Inc - [GEOGRAPHIC_DATA]" at bounding box center [581, 556] width 203 height 36
drag, startPoint x: 515, startPoint y: 493, endPoint x: 649, endPoint y: 492, distance: 134.0
click at [649, 539] on h2 "American Sale Inc - [GEOGRAPHIC_DATA]" at bounding box center [581, 556] width 203 height 36
copy h2 "American Sale Inc - [GEOGRAPHIC_DATA]"
